Goal: Download file/media

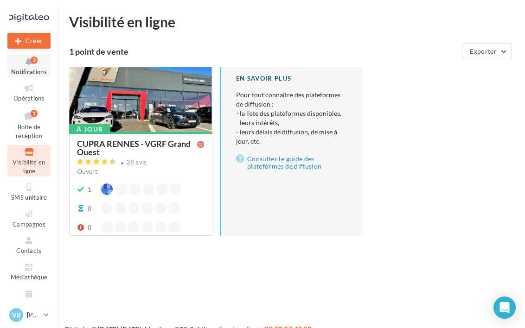
click at [28, 69] on span "Notifications" at bounding box center [29, 71] width 36 height 7
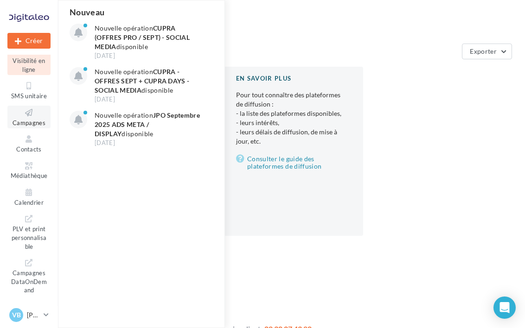
scroll to position [119, 0]
click at [24, 161] on icon at bounding box center [29, 166] width 38 height 11
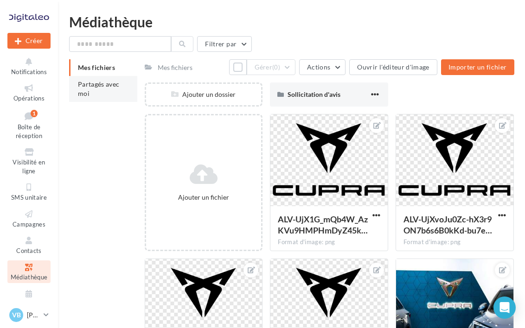
click at [90, 91] on li "Partagés avec moi" at bounding box center [103, 89] width 68 height 26
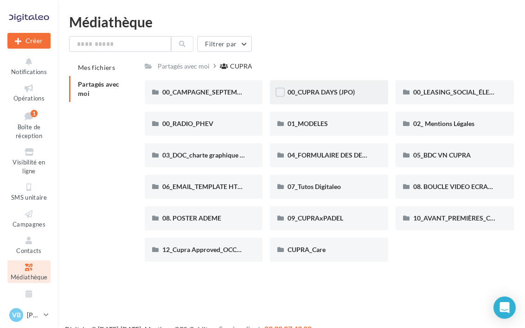
click at [328, 93] on span "00_CUPRA DAYS (JPO)" at bounding box center [321, 92] width 67 height 8
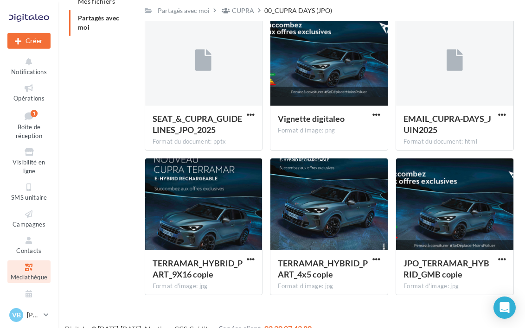
scroll to position [65, 0]
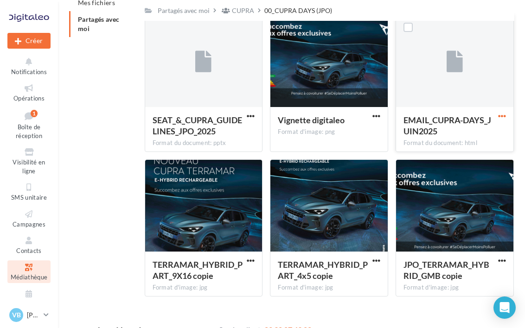
click at [501, 116] on span "button" at bounding box center [502, 116] width 8 height 8
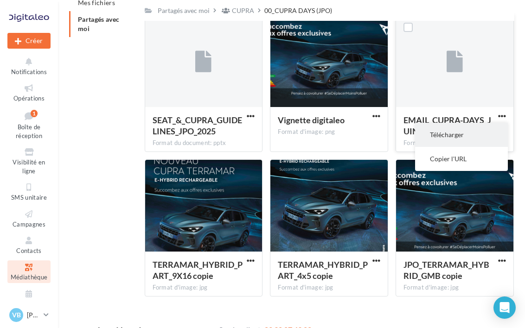
click at [452, 140] on button "Télécharger" at bounding box center [461, 135] width 93 height 24
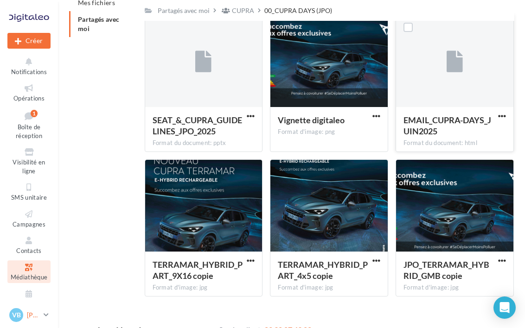
click at [18, 312] on span "VB" at bounding box center [16, 315] width 9 height 9
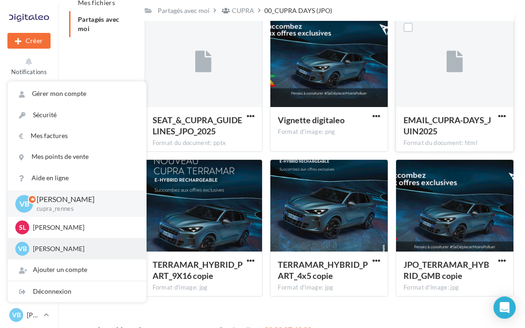
click at [65, 244] on p "Valentin BOUFFARD" at bounding box center [84, 248] width 102 height 9
